Goal: Check status: Check status

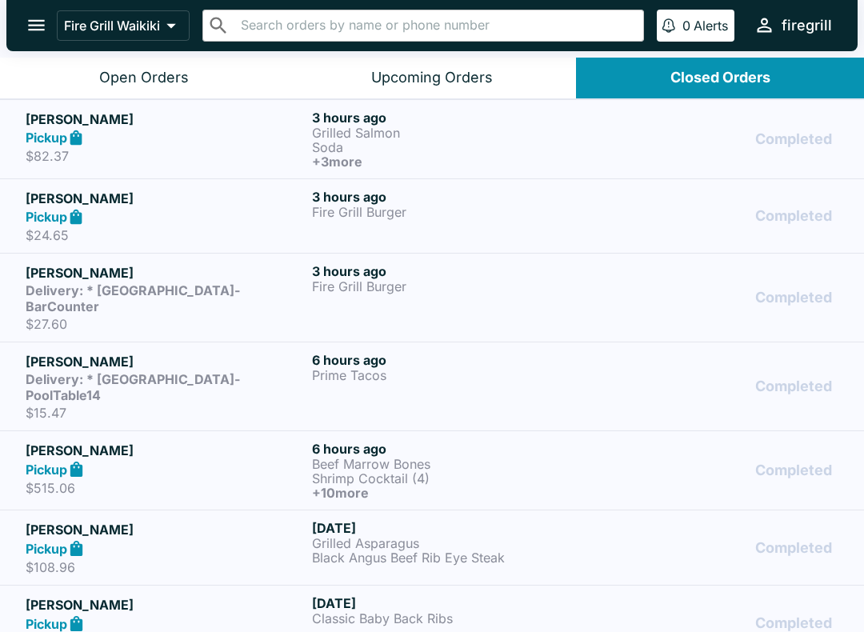
click at [587, 134] on p "Grilled Salmon" at bounding box center [452, 133] width 280 height 14
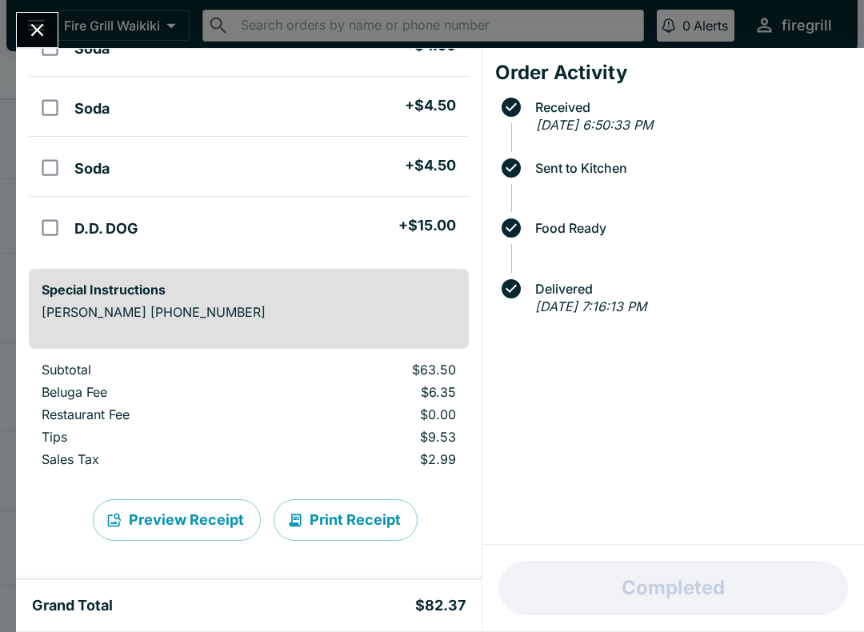
scroll to position [230, 0]
click at [40, 30] on icon "Close" at bounding box center [37, 30] width 22 height 22
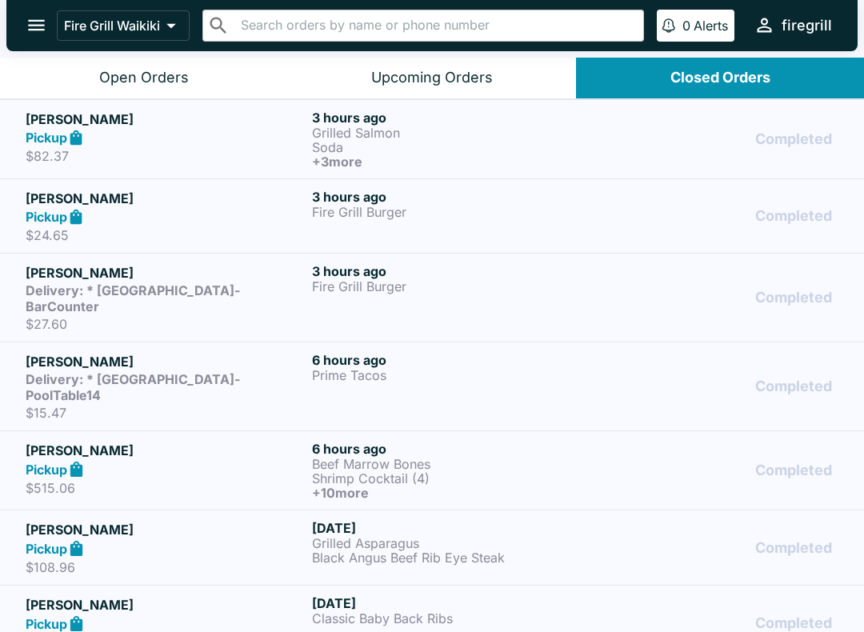
click at [554, 199] on h6 "3 hours ago" at bounding box center [452, 197] width 280 height 16
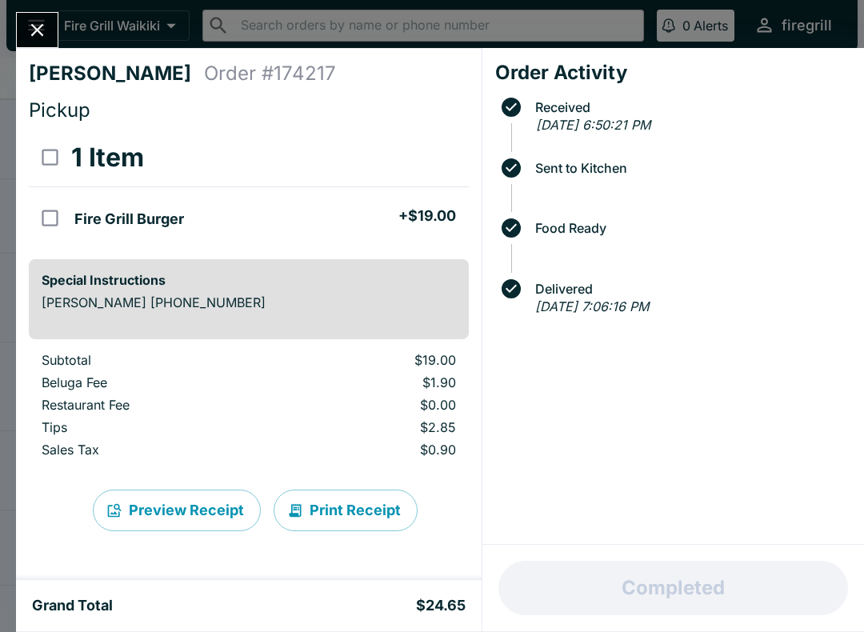
click at [33, 34] on icon "Close" at bounding box center [37, 30] width 13 height 13
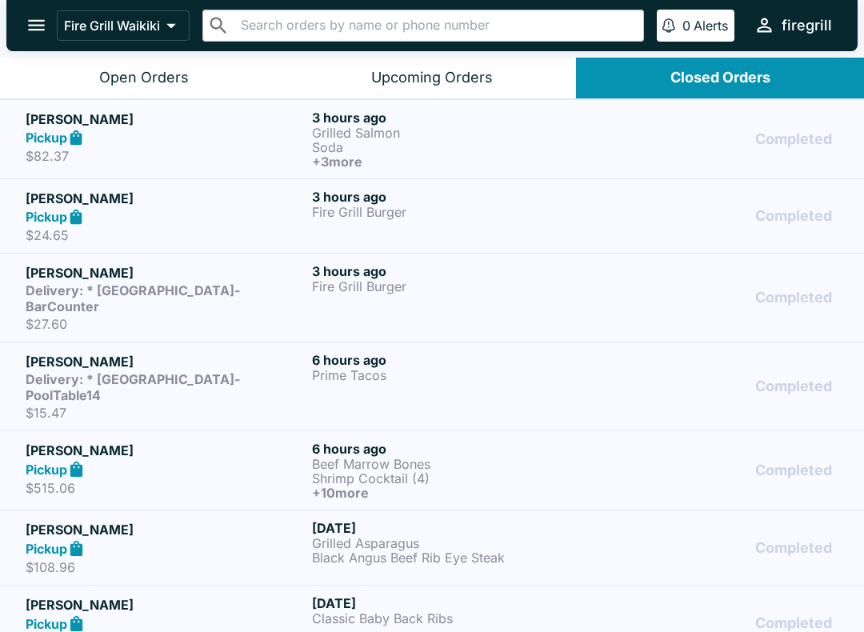
click at [506, 281] on p "Fire Grill Burger" at bounding box center [452, 286] width 280 height 14
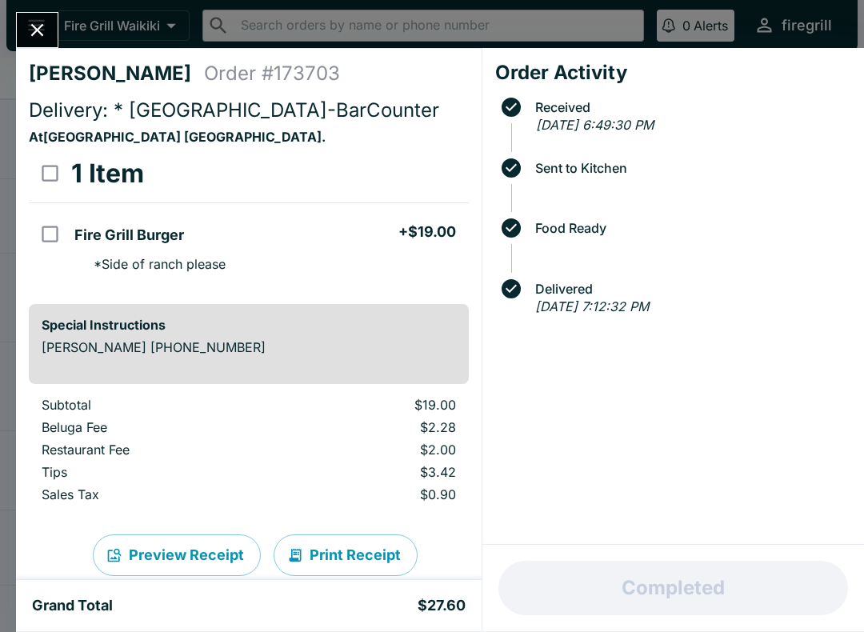
click at [40, 24] on icon "Close" at bounding box center [37, 30] width 22 height 22
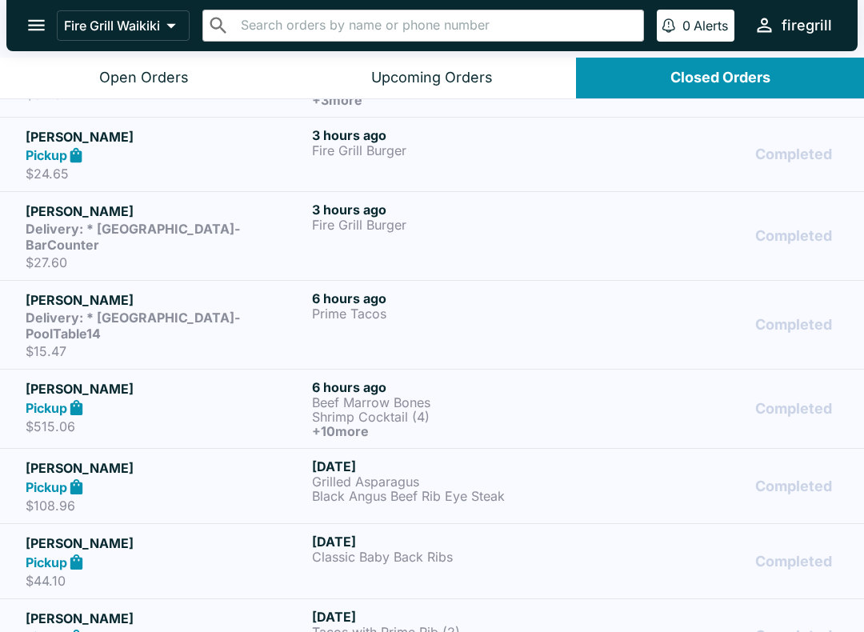
scroll to position [62, 0]
click at [455, 306] on p "Prime Tacos" at bounding box center [452, 313] width 280 height 14
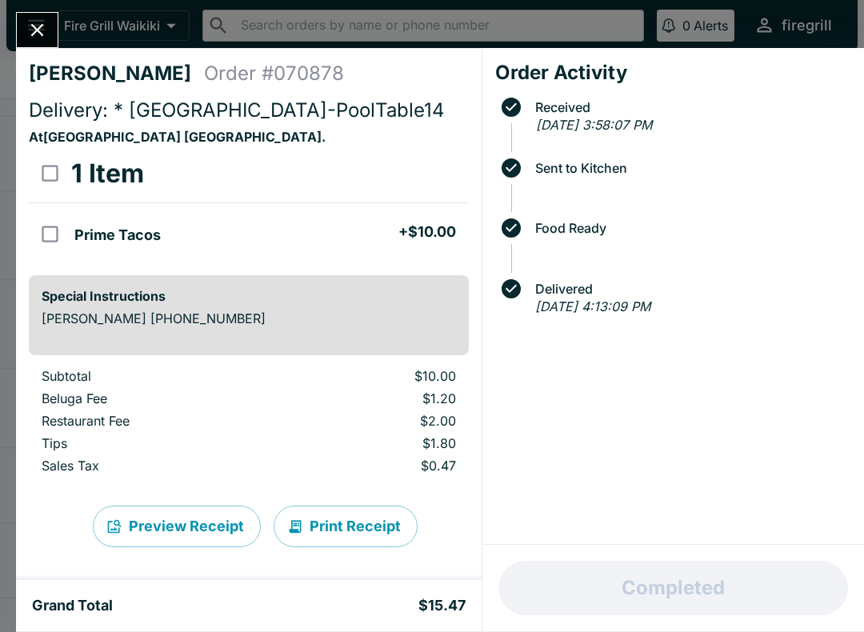
click at [44, 30] on icon "Close" at bounding box center [37, 30] width 22 height 22
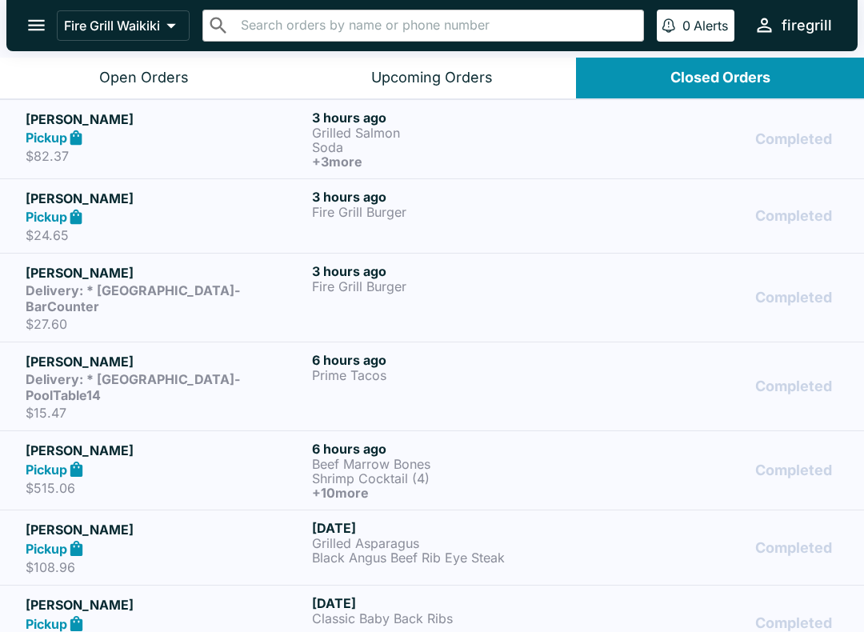
click at [39, 26] on icon "open drawer" at bounding box center [36, 25] width 17 height 11
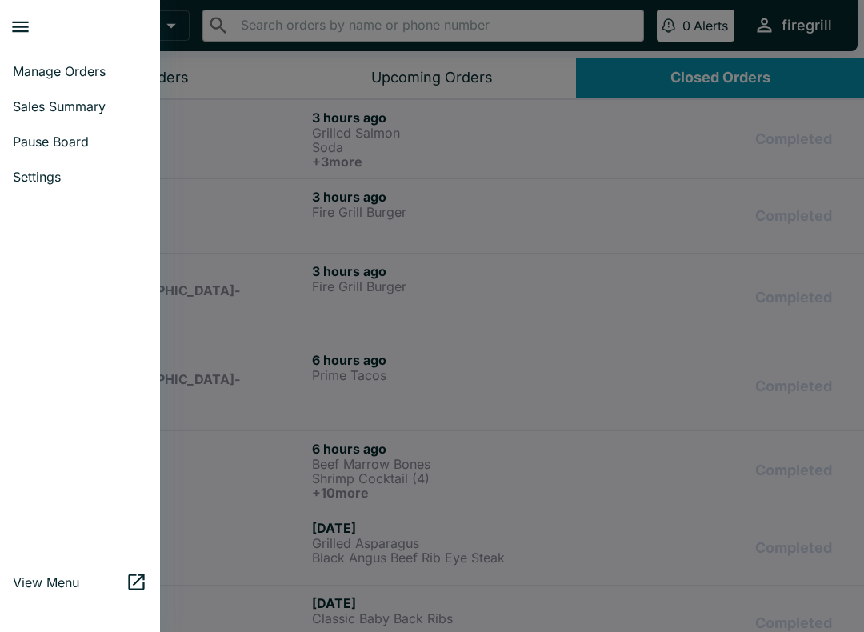
click at [79, 80] on link "Manage Orders" at bounding box center [80, 71] width 160 height 35
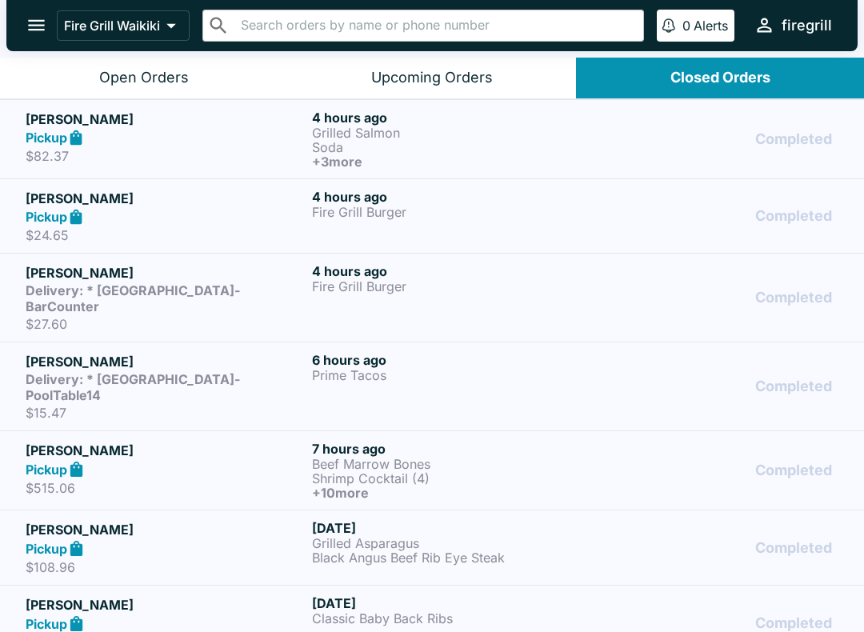
click at [34, 27] on icon "open drawer" at bounding box center [37, 25] width 22 height 22
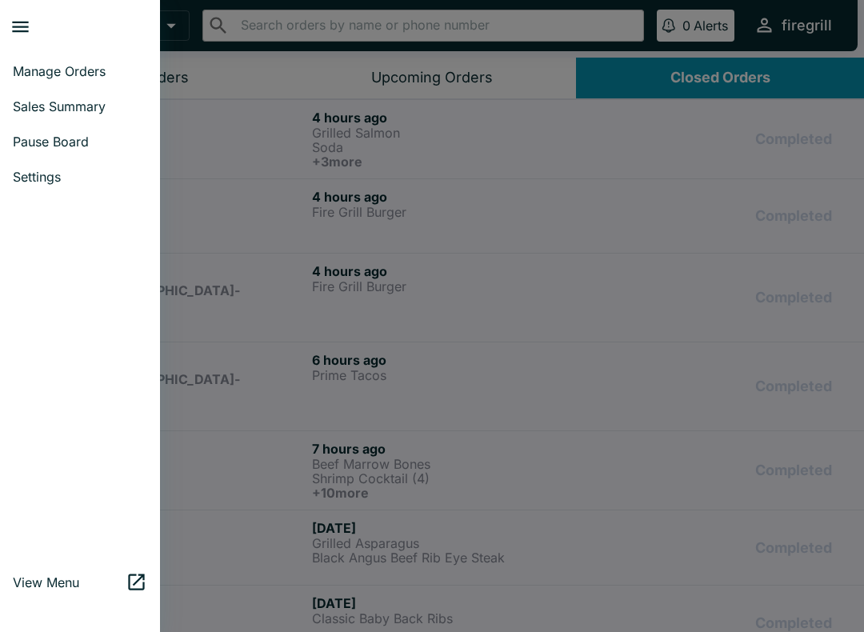
click at [74, 66] on span "Manage Orders" at bounding box center [80, 71] width 134 height 16
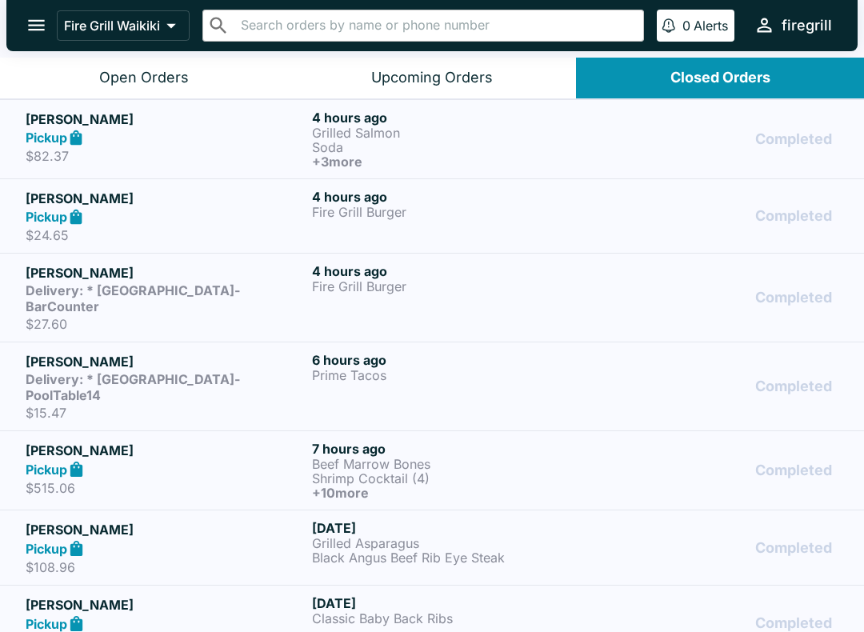
click at [163, 81] on div "Open Orders" at bounding box center [144, 78] width 90 height 18
